Goal: Information Seeking & Learning: Learn about a topic

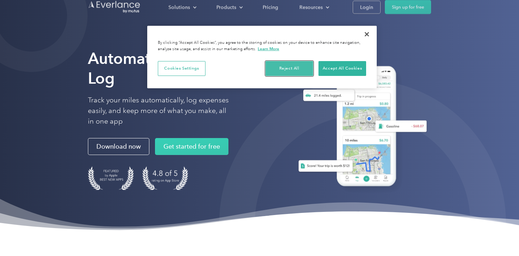
click at [294, 66] on button "Reject All" at bounding box center [289, 68] width 48 height 15
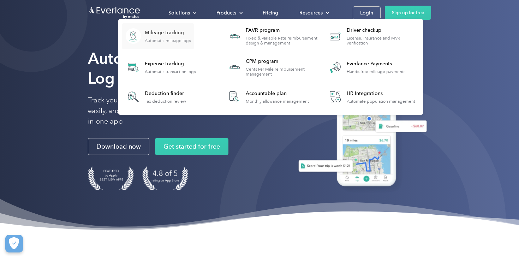
click at [189, 38] on div "Automatic mileage logs" at bounding box center [168, 40] width 46 height 5
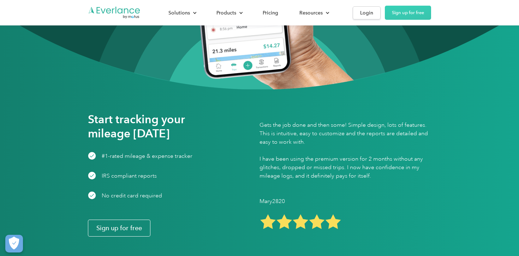
scroll to position [885, 0]
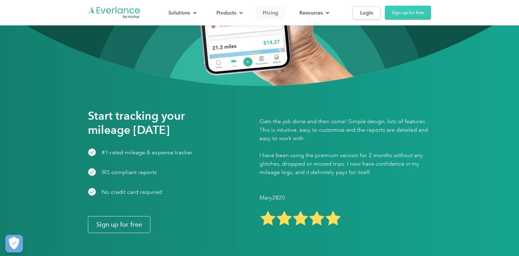
click at [273, 13] on div "Pricing" at bounding box center [270, 12] width 16 height 9
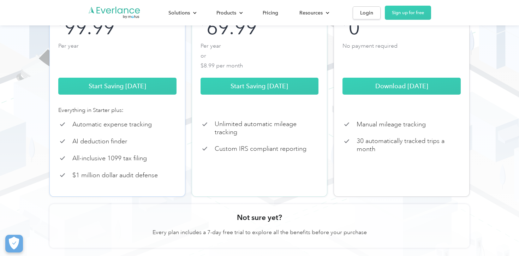
scroll to position [167, 0]
